Goal: Task Accomplishment & Management: Manage account settings

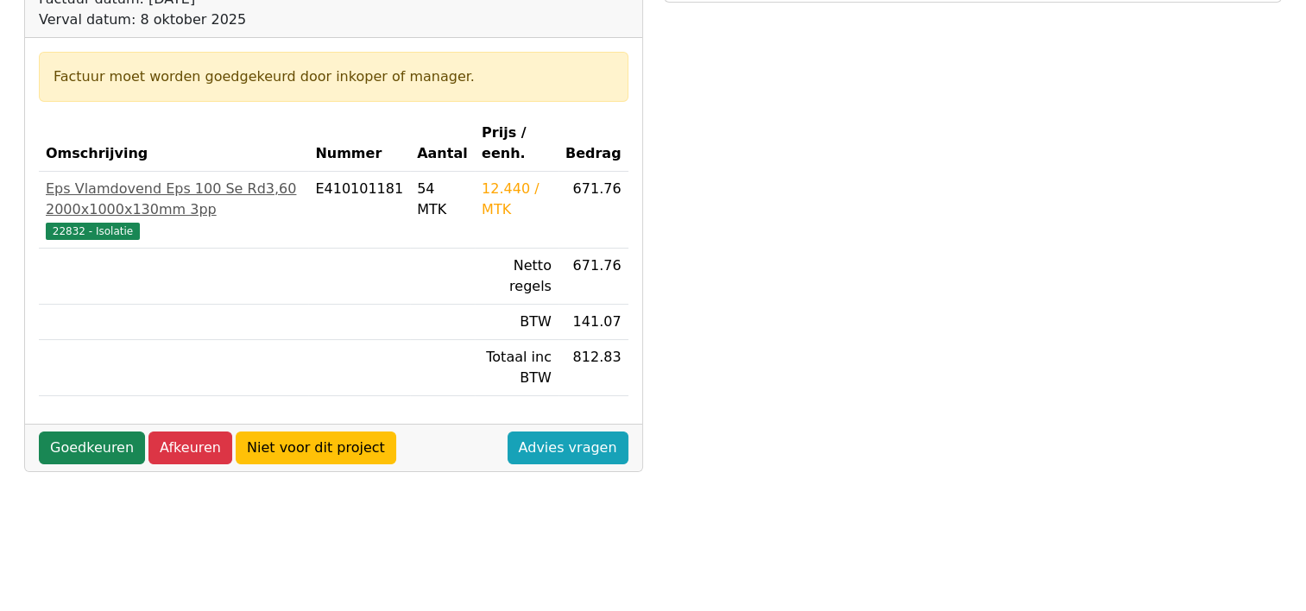
scroll to position [259, 0]
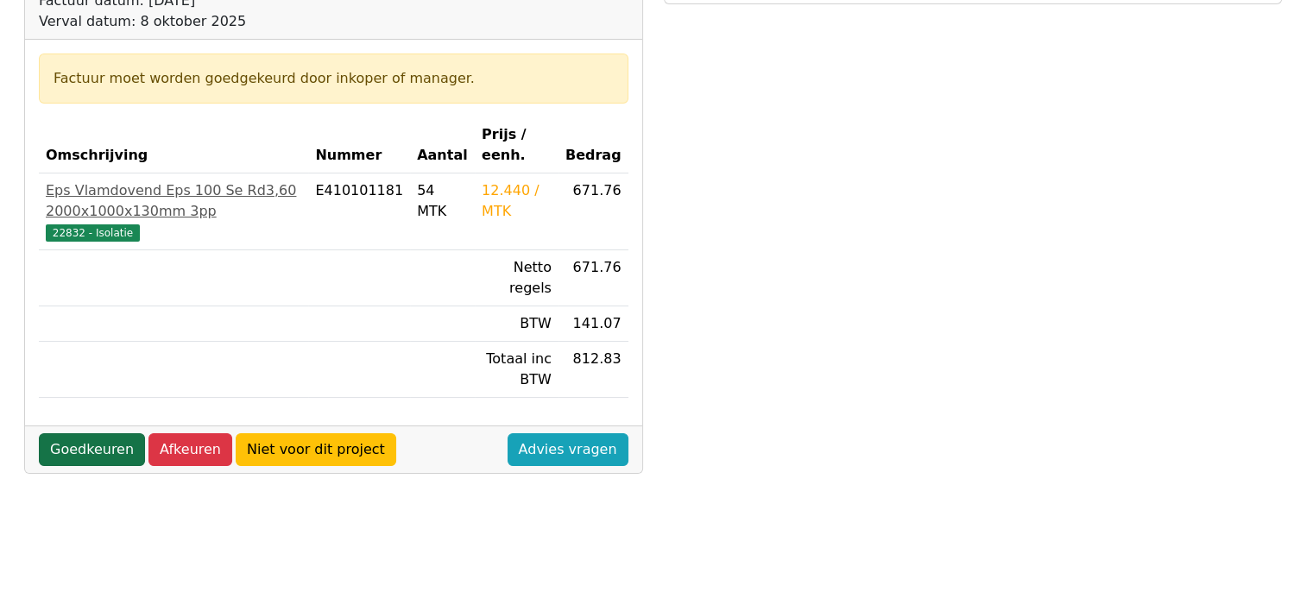
click at [85, 445] on link "Goedkeuren" at bounding box center [92, 449] width 106 height 33
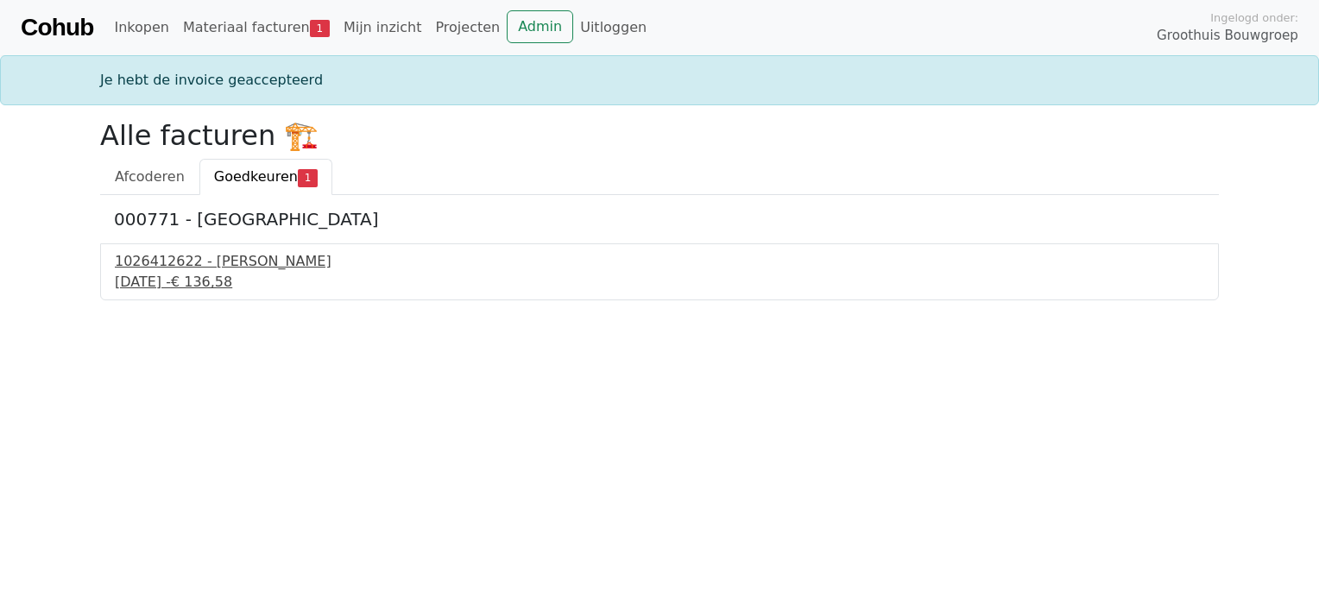
click at [203, 262] on div "1026412622 - Boels Verhuur" at bounding box center [659, 261] width 1089 height 21
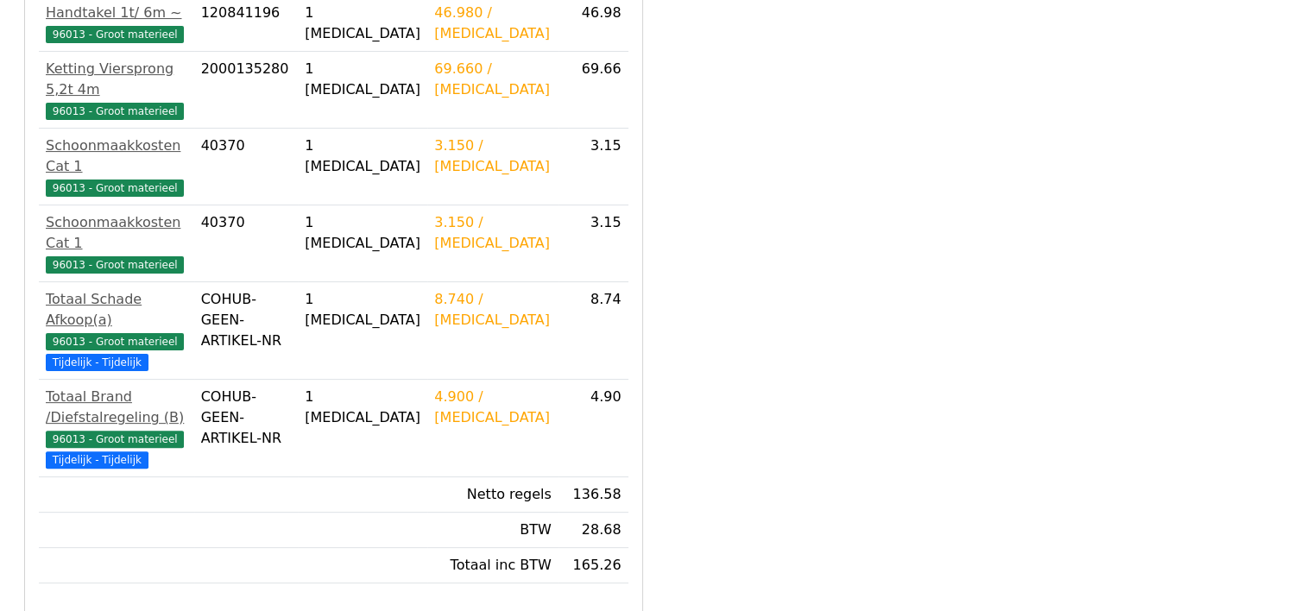
scroll to position [518, 0]
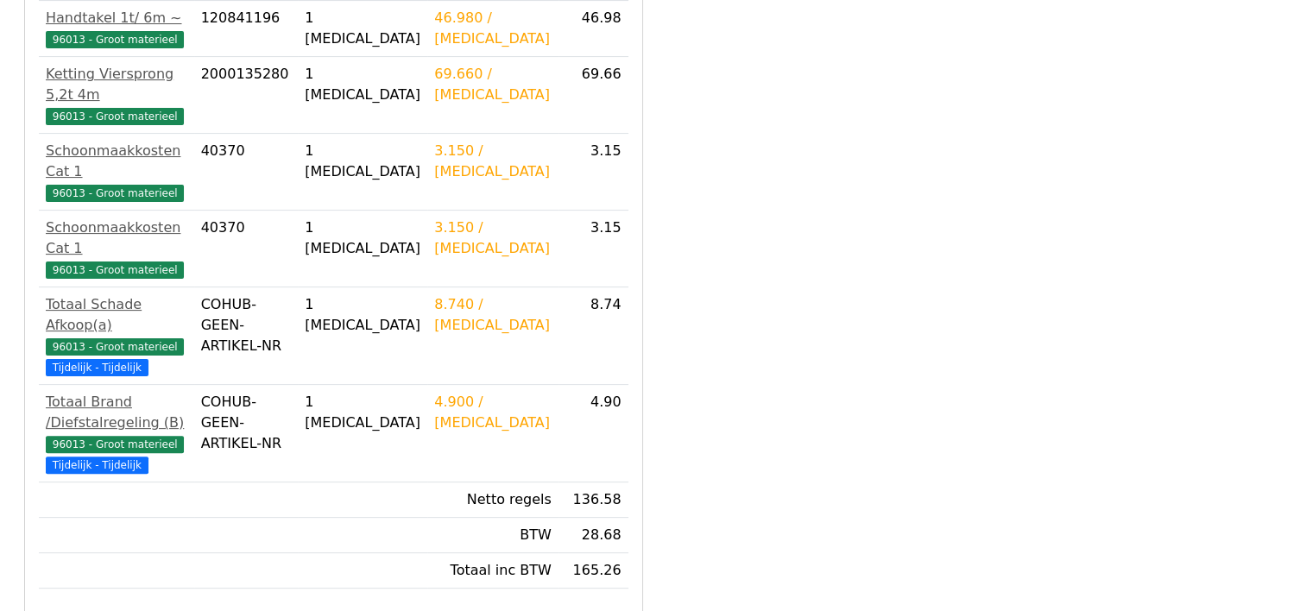
scroll to position [518, 0]
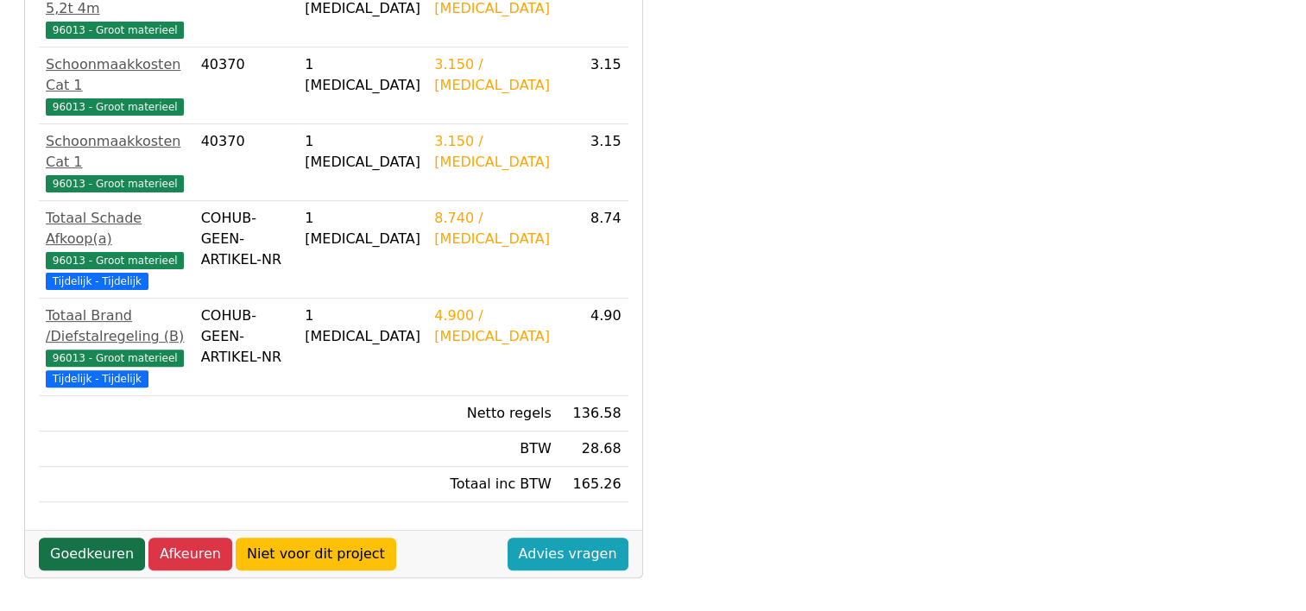
click at [70, 538] on link "Goedkeuren" at bounding box center [92, 554] width 106 height 33
